Goal: Information Seeking & Learning: Understand process/instructions

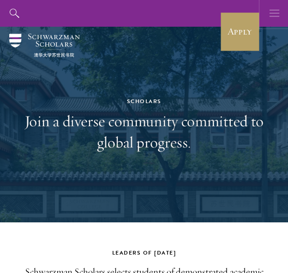
click at [270, 21] on icon "button" at bounding box center [274, 13] width 10 height 27
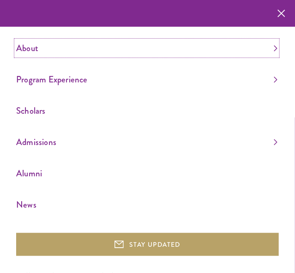
click at [266, 54] on link "About" at bounding box center [146, 48] width 261 height 15
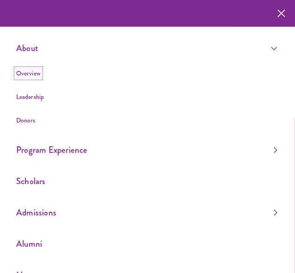
click at [28, 77] on link "Overview" at bounding box center [28, 73] width 24 height 9
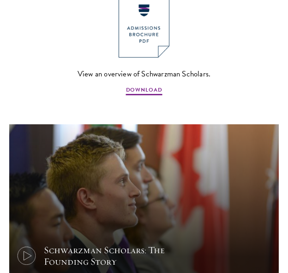
scroll to position [746, 0]
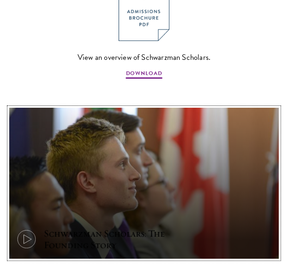
click at [59, 228] on div "Schwarzman Scholars: The Founding Story" at bounding box center [129, 239] width 171 height 23
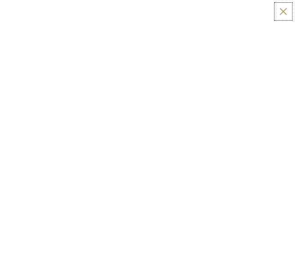
click at [282, 11] on button at bounding box center [283, 12] width 14 height 14
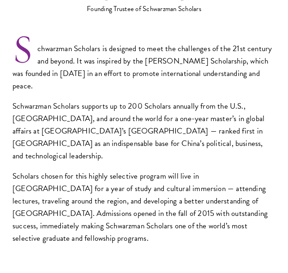
scroll to position [469, 0]
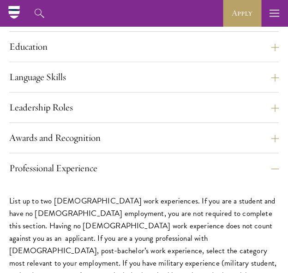
scroll to position [692, 0]
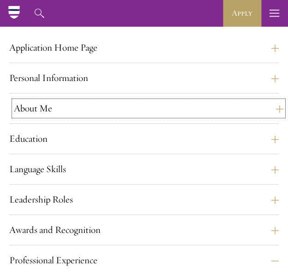
click at [70, 116] on button "About Me" at bounding box center [148, 108] width 269 height 15
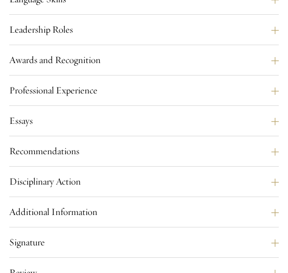
scroll to position [1199, 0]
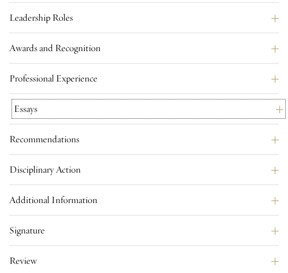
click at [81, 117] on button "Essays" at bounding box center [148, 108] width 269 height 15
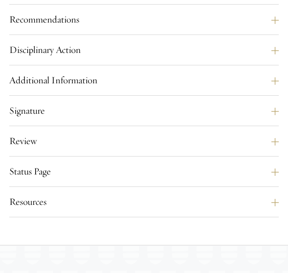
scroll to position [1242, 0]
